Goal: Task Accomplishment & Management: Manage account settings

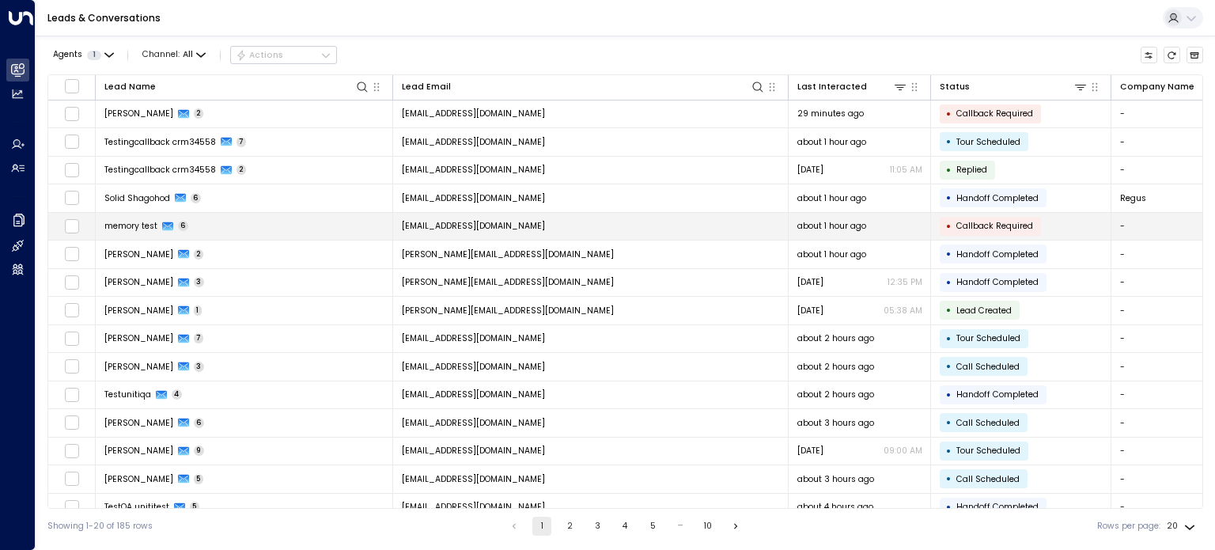
click at [160, 223] on div "memory test 6" at bounding box center [146, 226] width 85 height 12
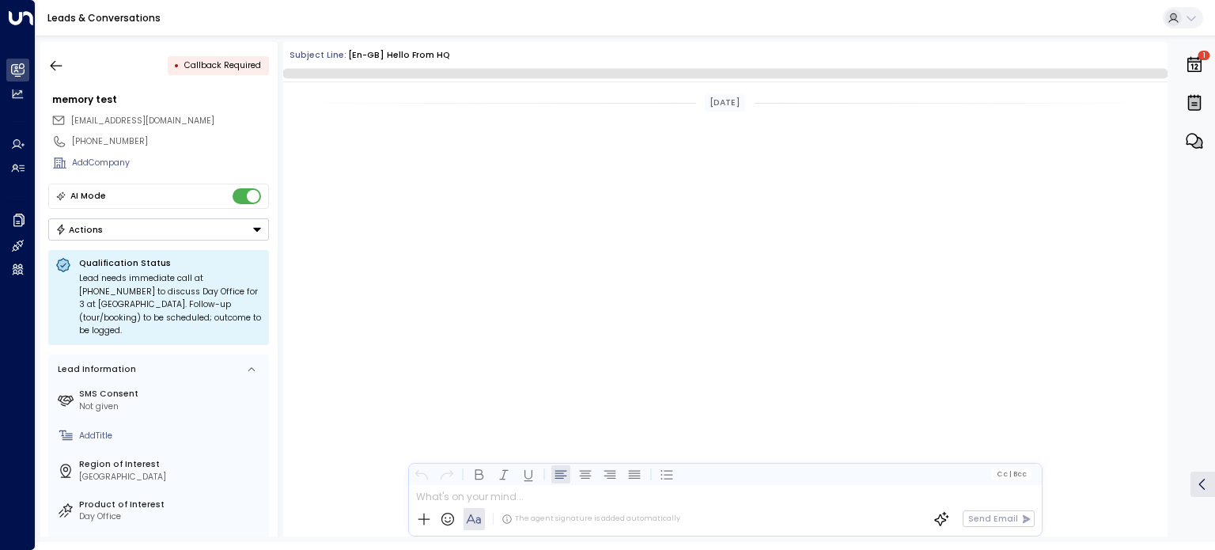
scroll to position [2487, 0]
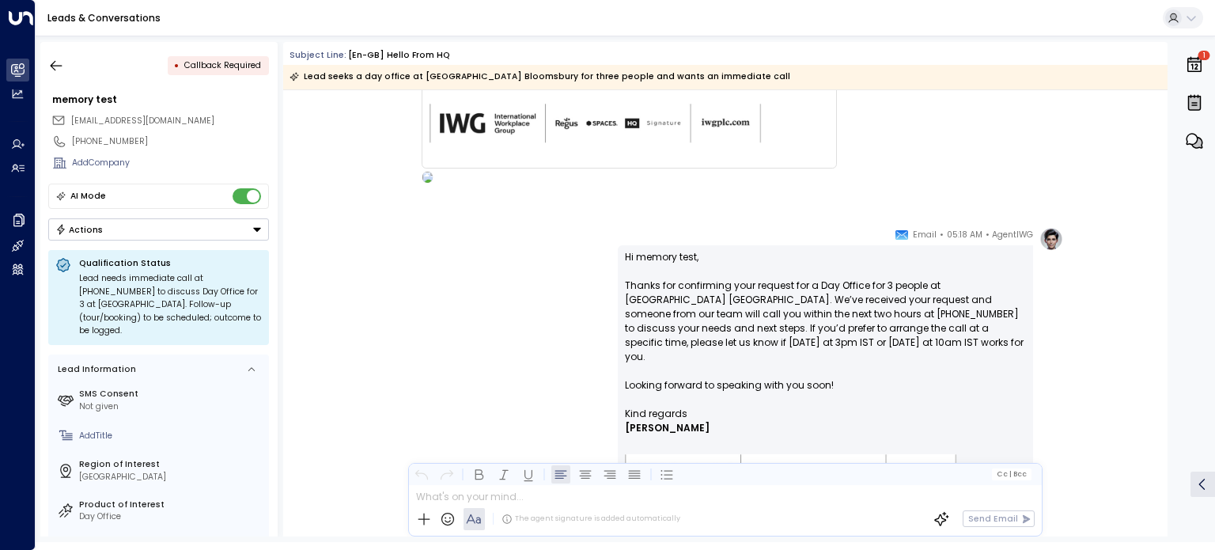
click at [127, 229] on button "Actions" at bounding box center [158, 229] width 221 height 22
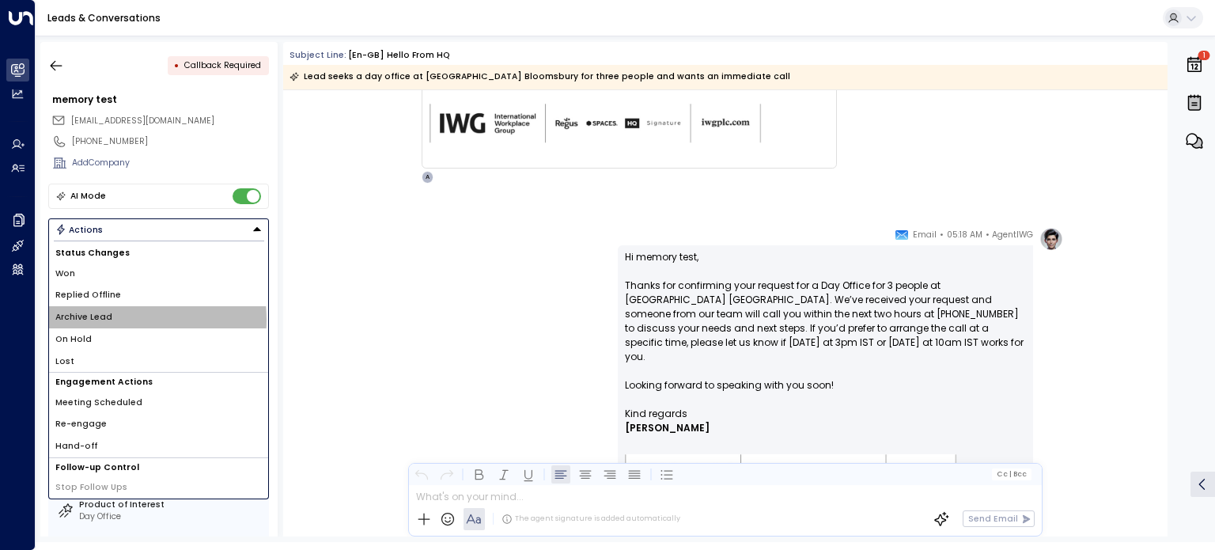
click at [121, 319] on li "Archive Lead" at bounding box center [158, 317] width 219 height 22
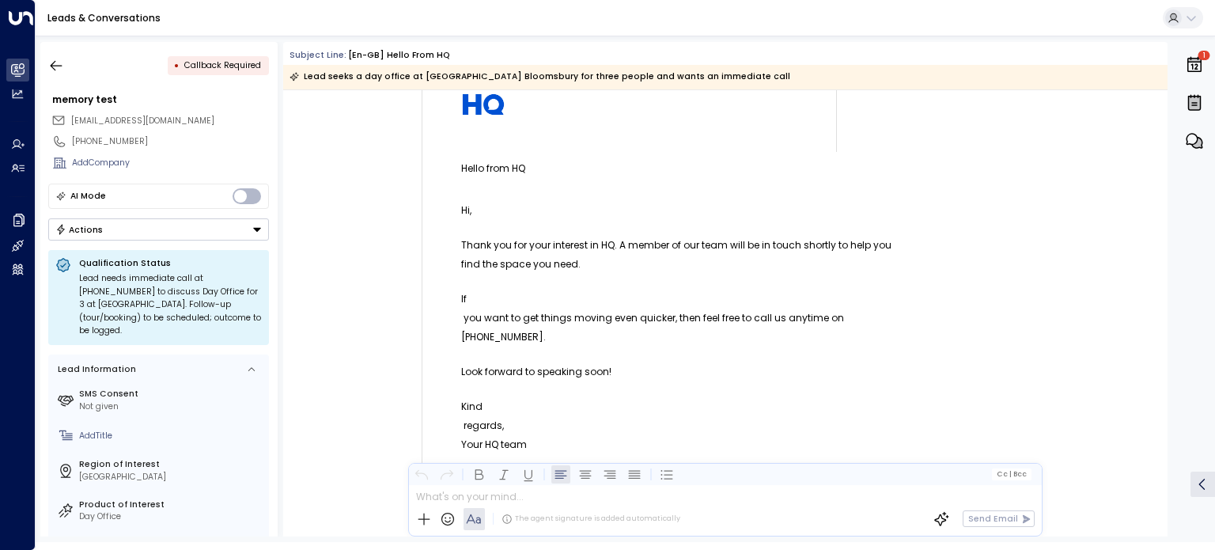
scroll to position [0, 0]
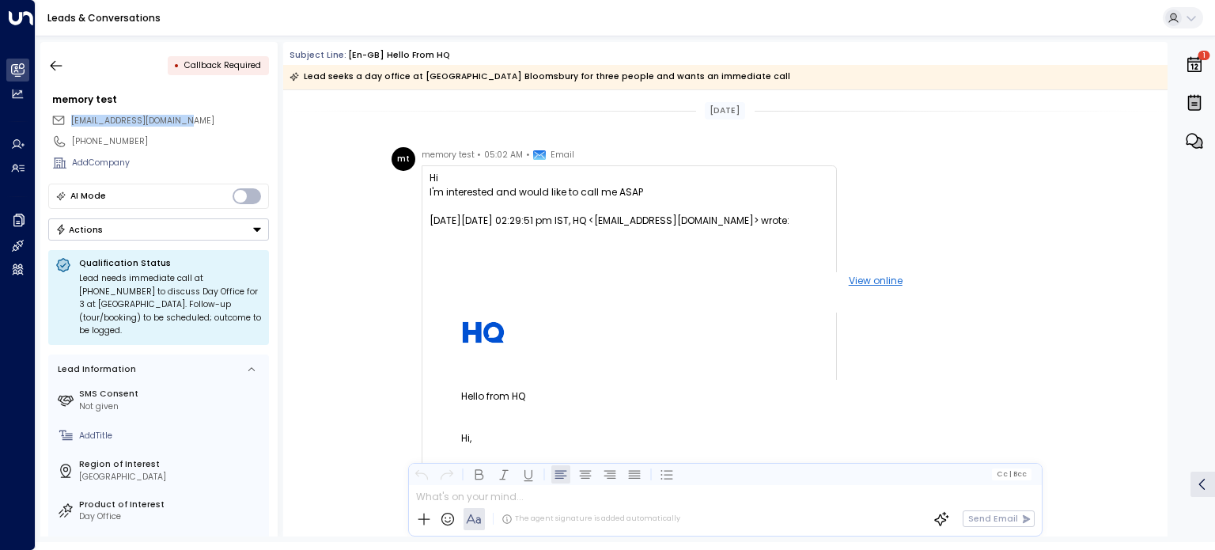
drag, startPoint x: 205, startPoint y: 122, endPoint x: 70, endPoint y: 123, distance: 135.3
click at [70, 123] on div "[EMAIL_ADDRESS][DOMAIN_NAME]" at bounding box center [160, 121] width 218 height 20
copy span "[EMAIL_ADDRESS][DOMAIN_NAME]"
click at [59, 64] on icon "button" at bounding box center [56, 66] width 16 height 16
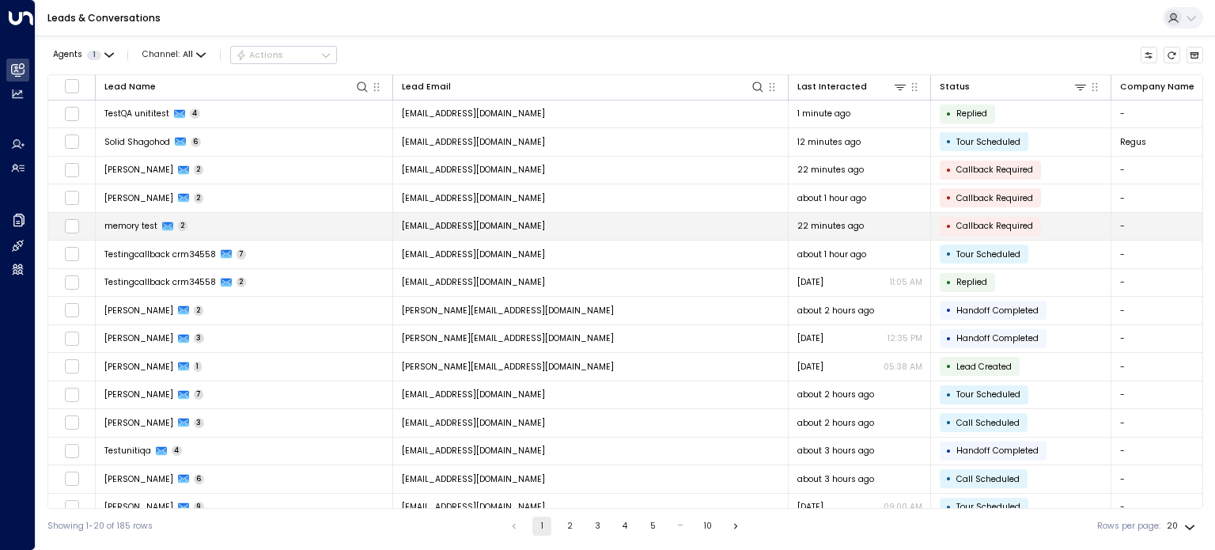
click at [176, 225] on div "memory test 2" at bounding box center [146, 226] width 84 height 12
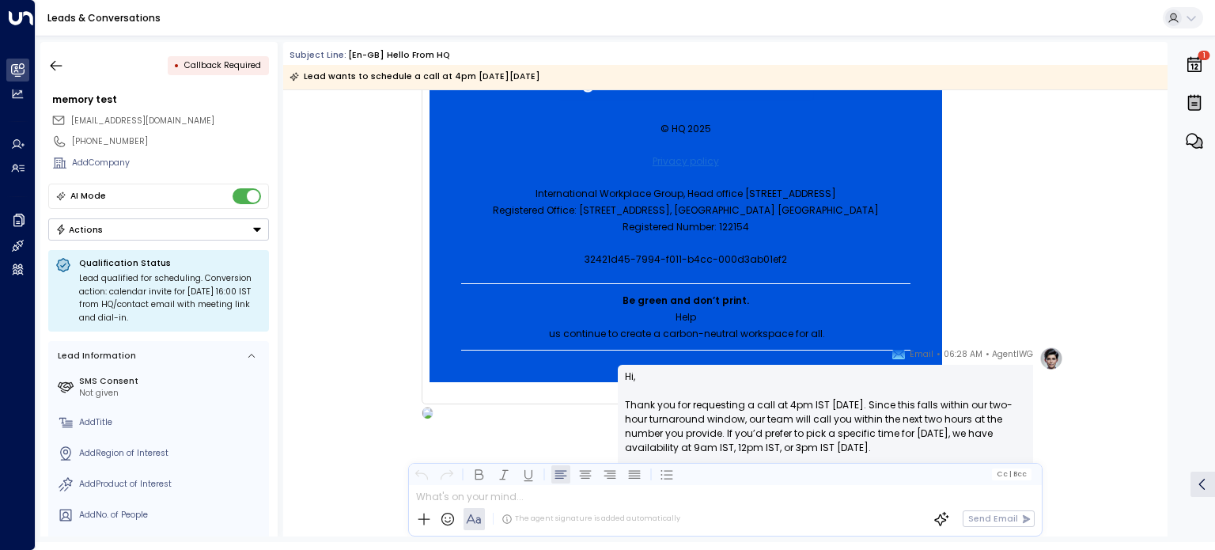
scroll to position [907, 0]
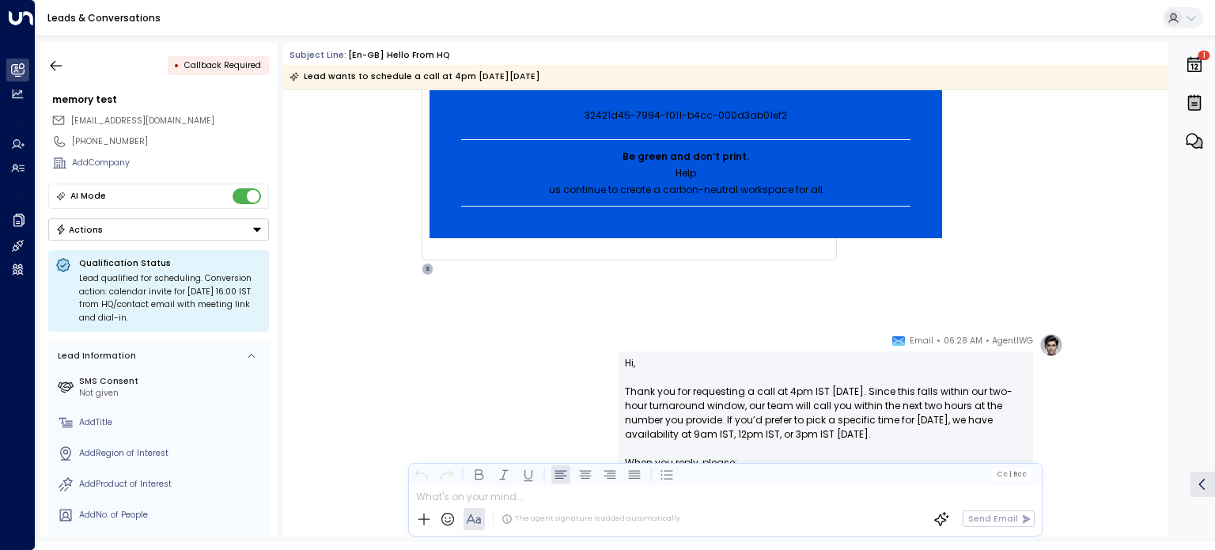
click at [143, 225] on button "Actions" at bounding box center [158, 229] width 221 height 22
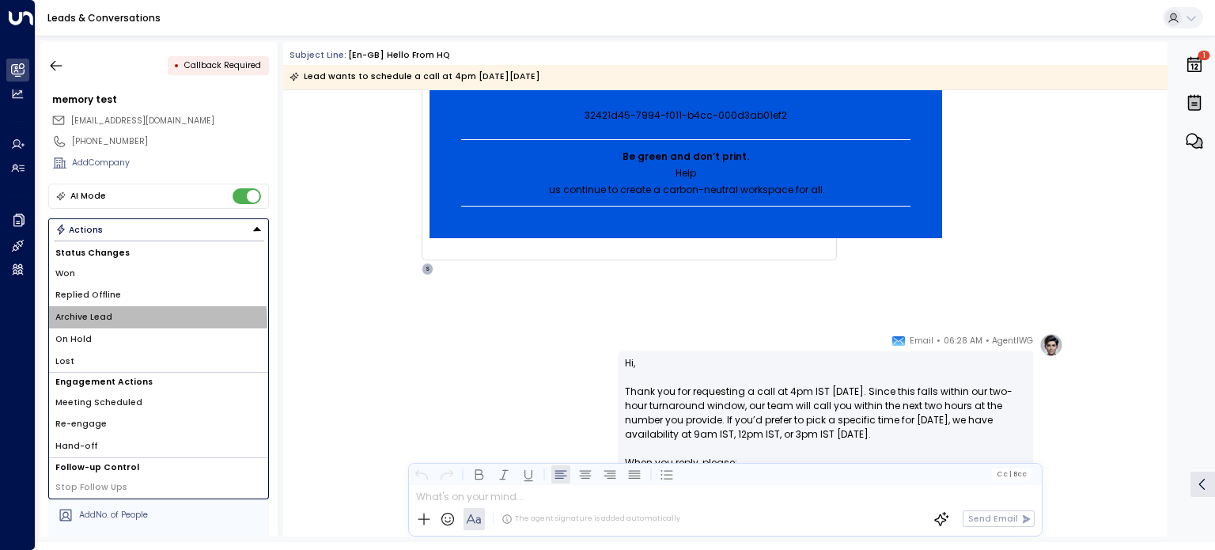
click at [117, 322] on li "Archive Lead" at bounding box center [158, 317] width 219 height 22
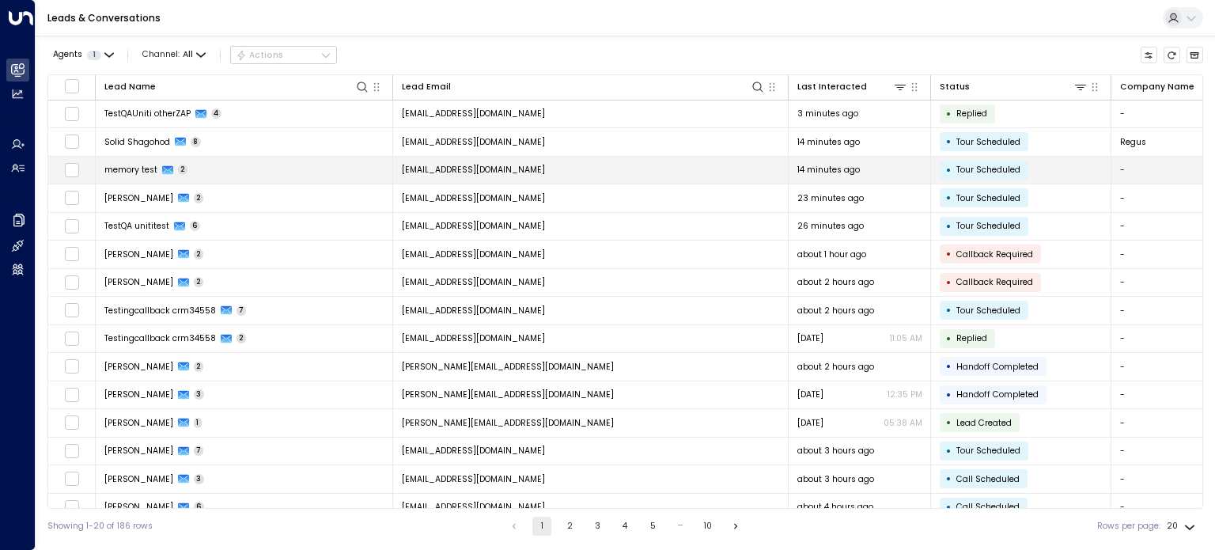
click at [160, 169] on div "memory test 2" at bounding box center [146, 170] width 84 height 12
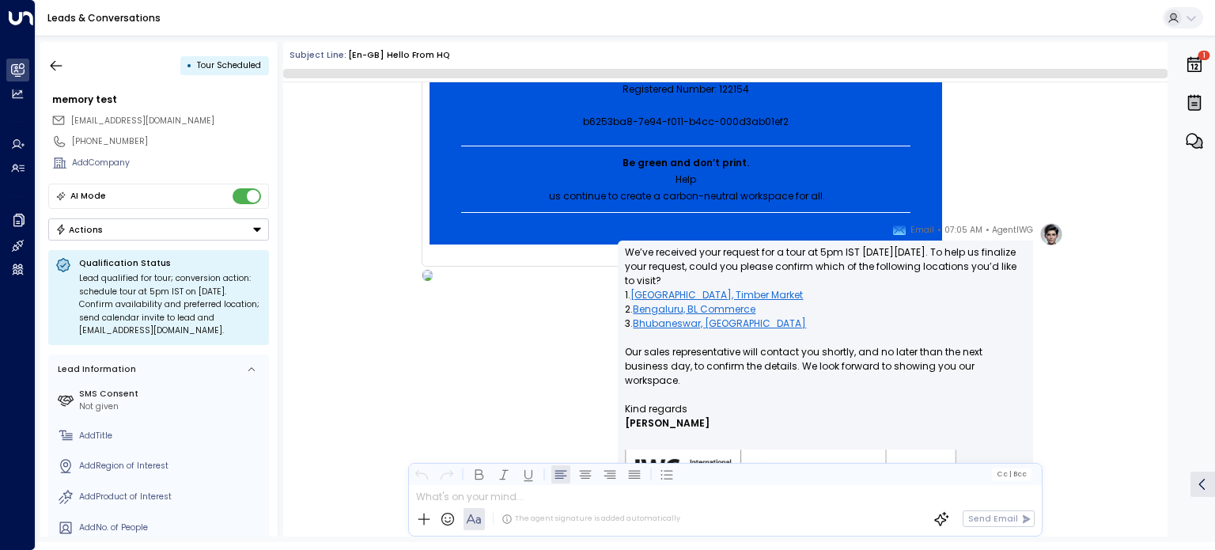
scroll to position [988, 0]
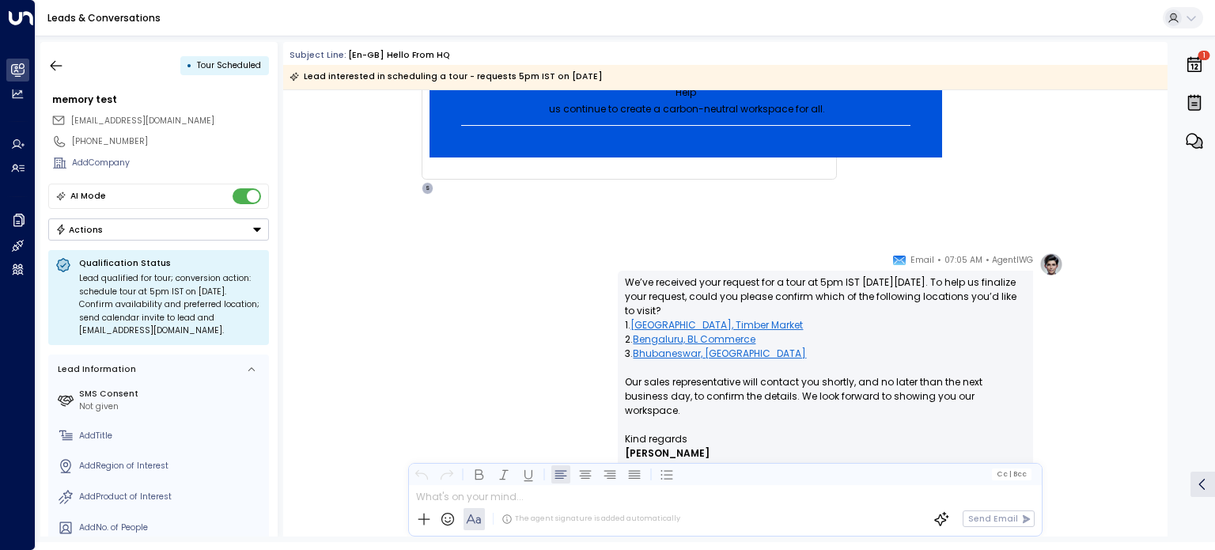
click at [105, 225] on button "Actions" at bounding box center [158, 229] width 221 height 22
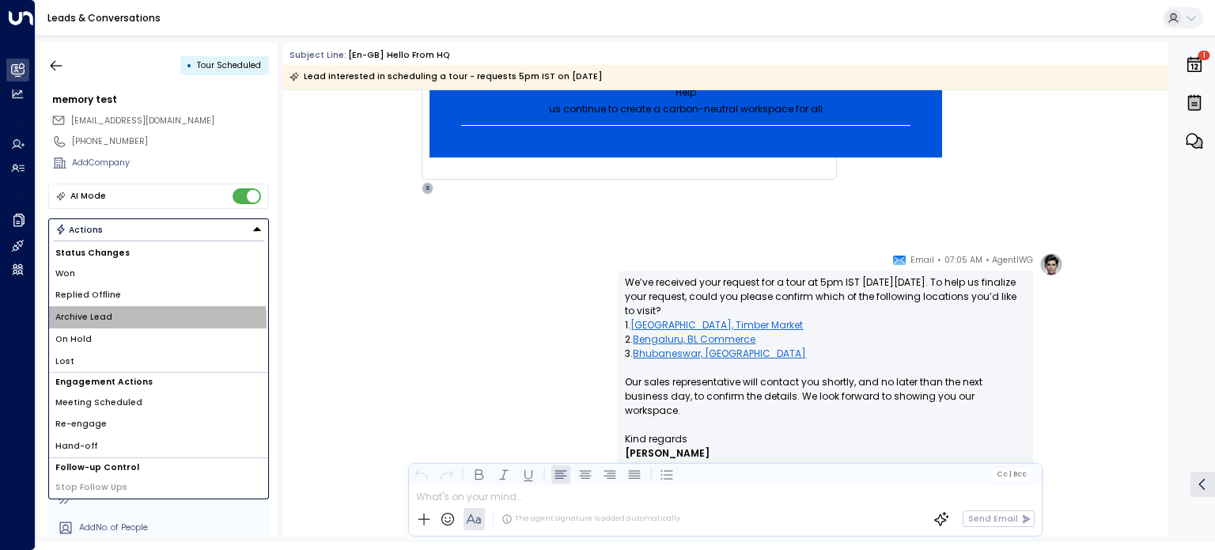
click at [125, 319] on li "Archive Lead" at bounding box center [158, 317] width 219 height 22
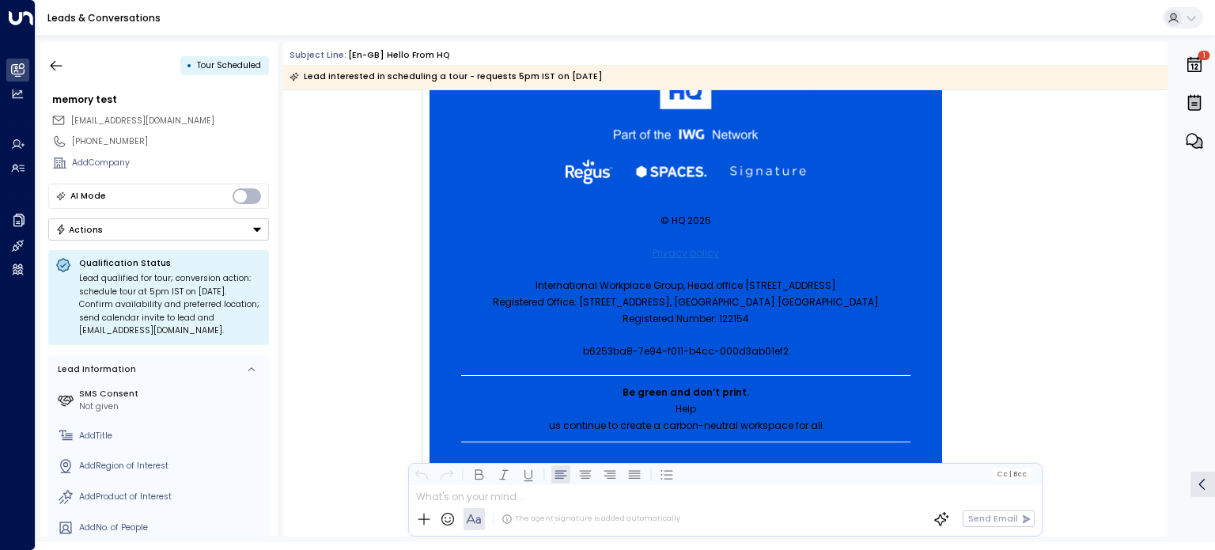
scroll to position [434, 0]
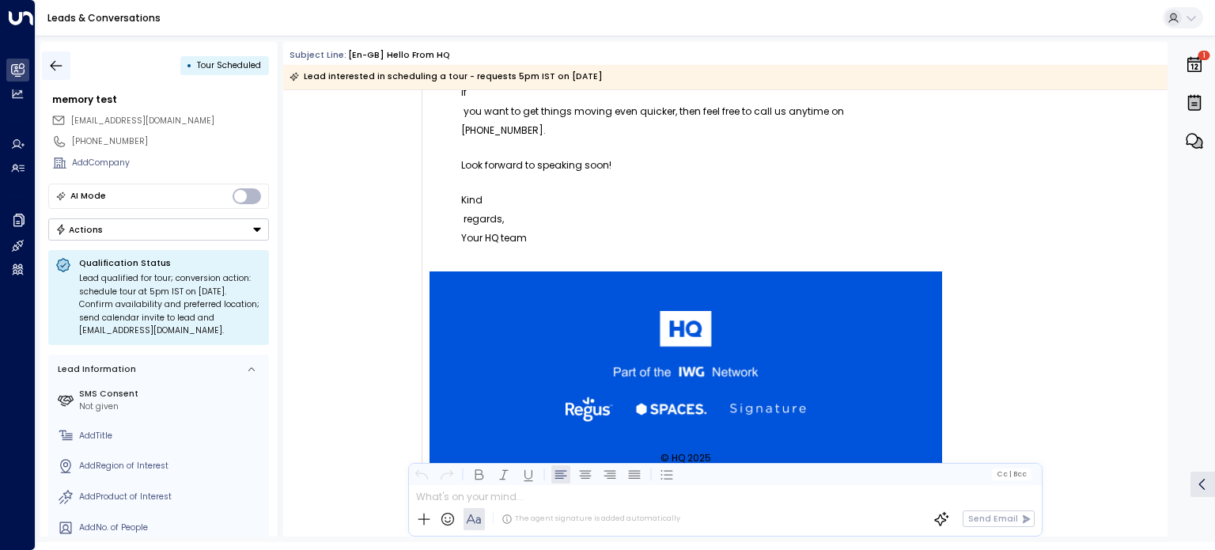
click at [60, 65] on icon "button" at bounding box center [57, 65] width 12 height 10
